Goal: Information Seeking & Learning: Learn about a topic

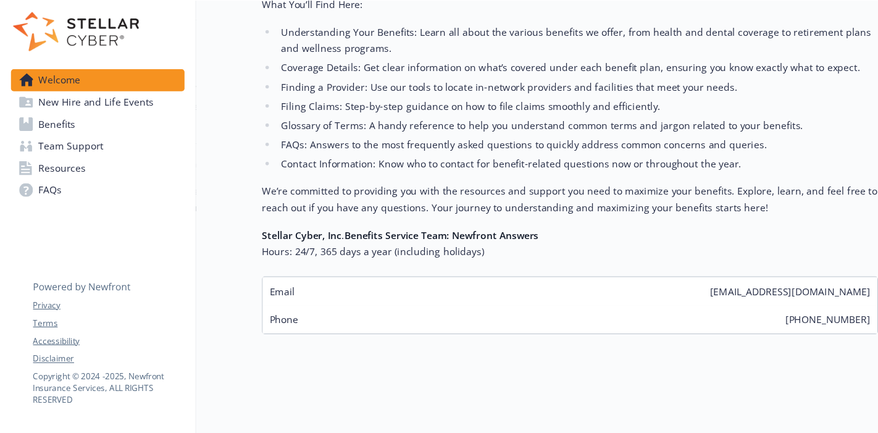
scroll to position [322, 0]
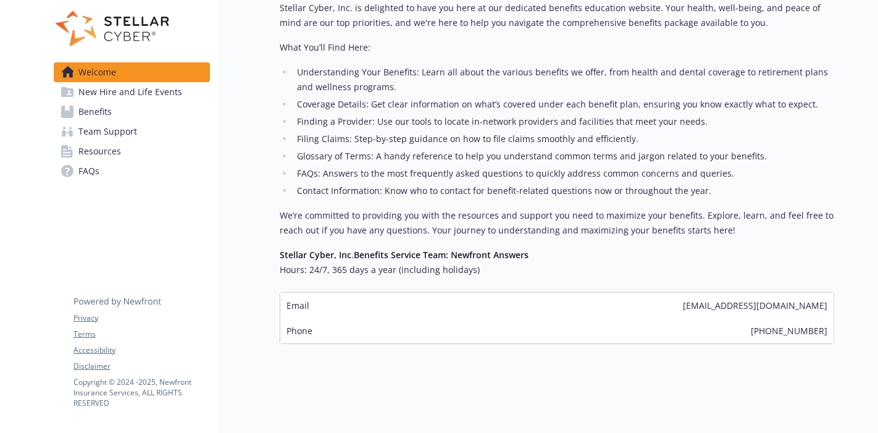
drag, startPoint x: 732, startPoint y: 7, endPoint x: 614, endPoint y: 371, distance: 382.6
click at [614, 371] on div "Welcome Explore company benefits Team support benefits Get new hire information…" at bounding box center [527, 60] width 614 height 745
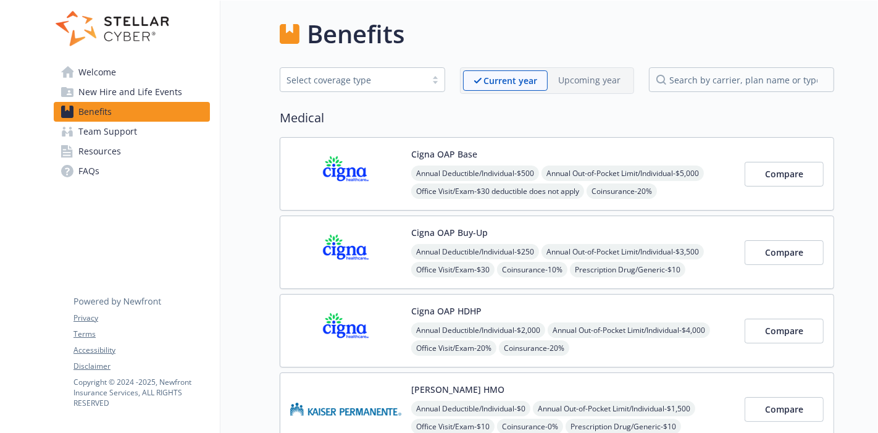
click at [109, 149] on span "Resources" at bounding box center [99, 151] width 43 height 20
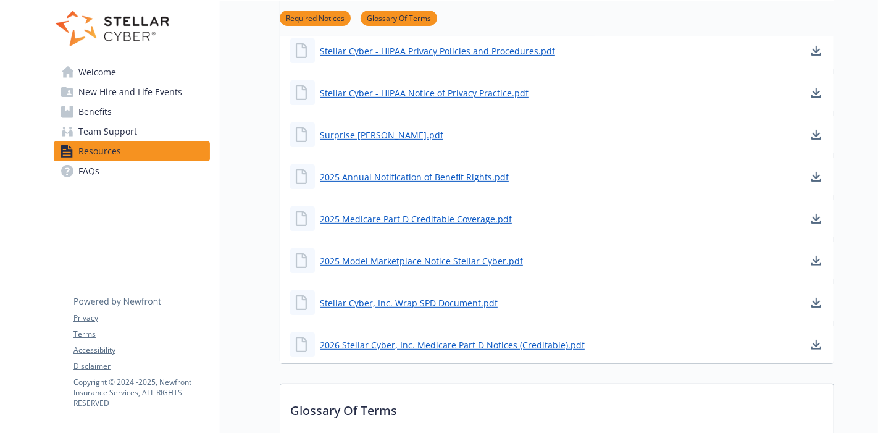
scroll to position [375, 0]
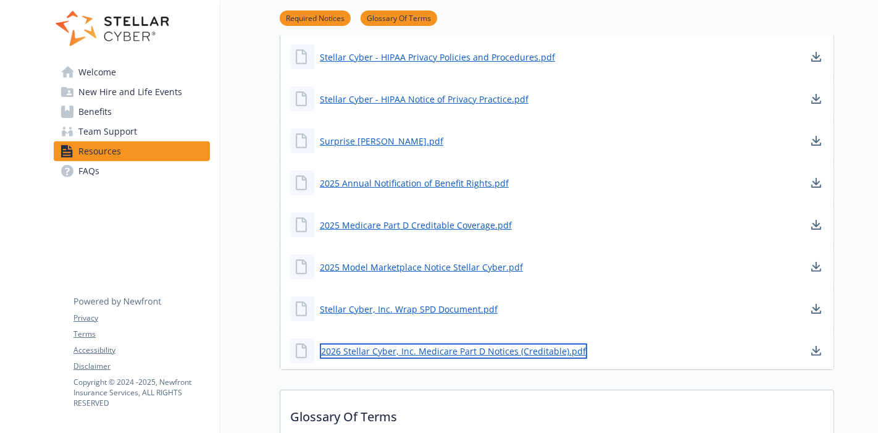
click at [461, 347] on link "2026 Stellar Cyber, Inc. Medicare Part D Notices (Creditable).pdf" at bounding box center [453, 350] width 267 height 15
